Goal: Task Accomplishment & Management: Manage account settings

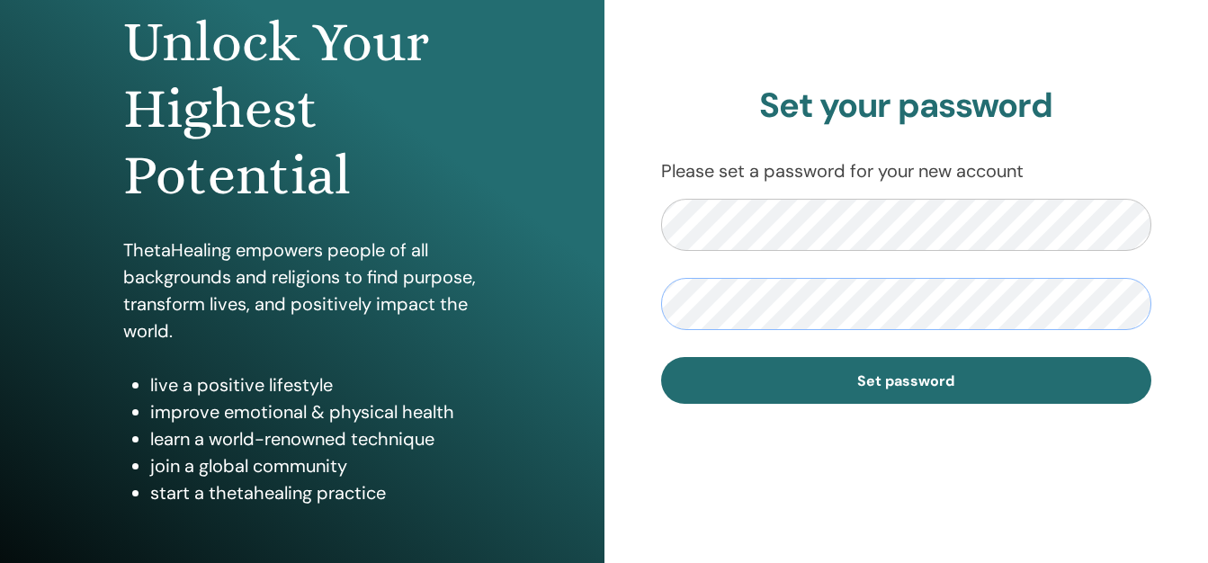
scroll to position [193, 0]
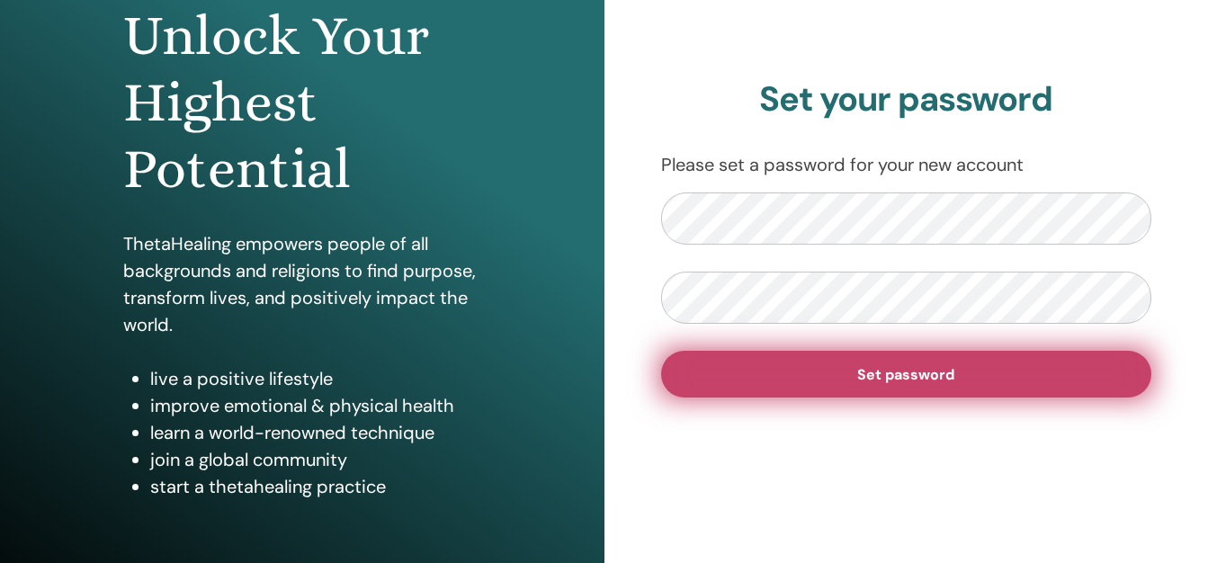
click at [966, 389] on button "Set password" at bounding box center [906, 374] width 491 height 47
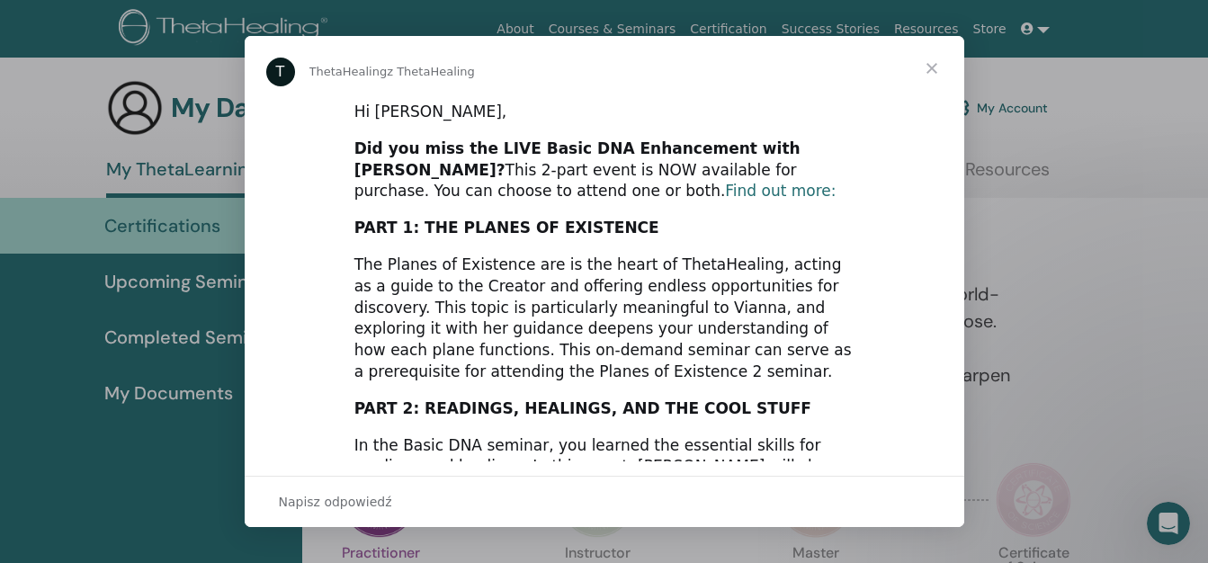
click at [725, 189] on link "Find out more:" at bounding box center [780, 191] width 111 height 18
click at [936, 68] on span "Zamknij" at bounding box center [931, 68] width 65 height 65
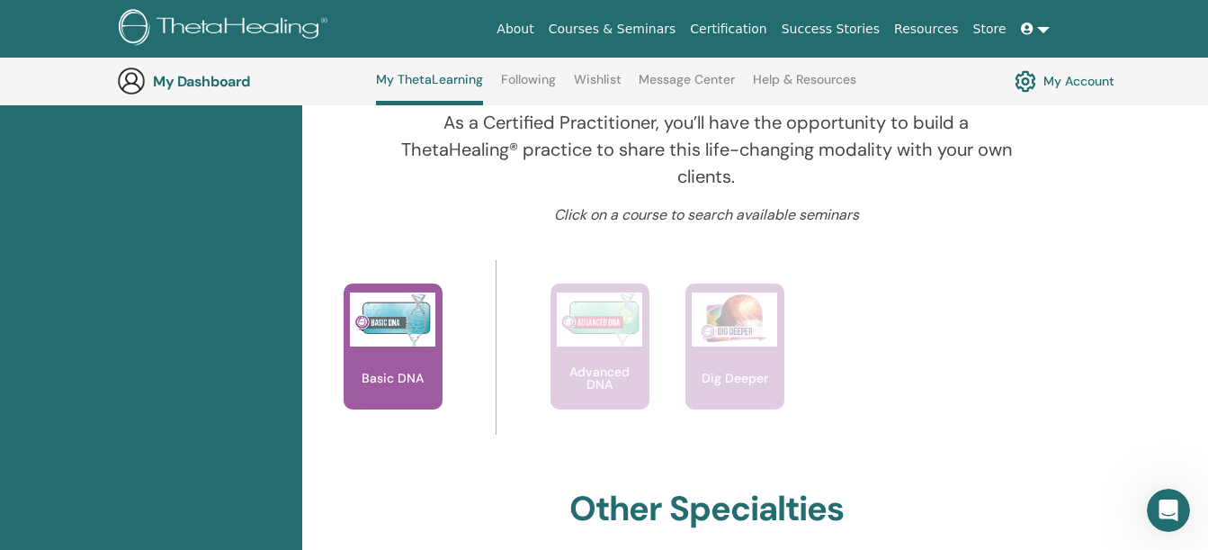
scroll to position [591, 0]
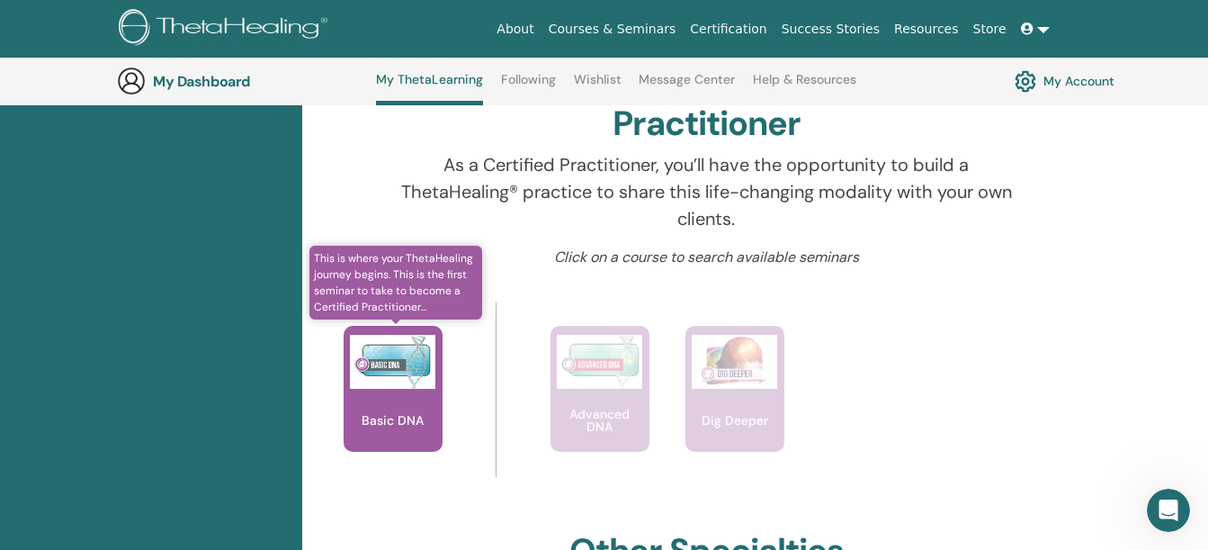
click at [378, 395] on div "Basic DNA" at bounding box center [393, 389] width 99 height 126
